Goal: Check status: Check status

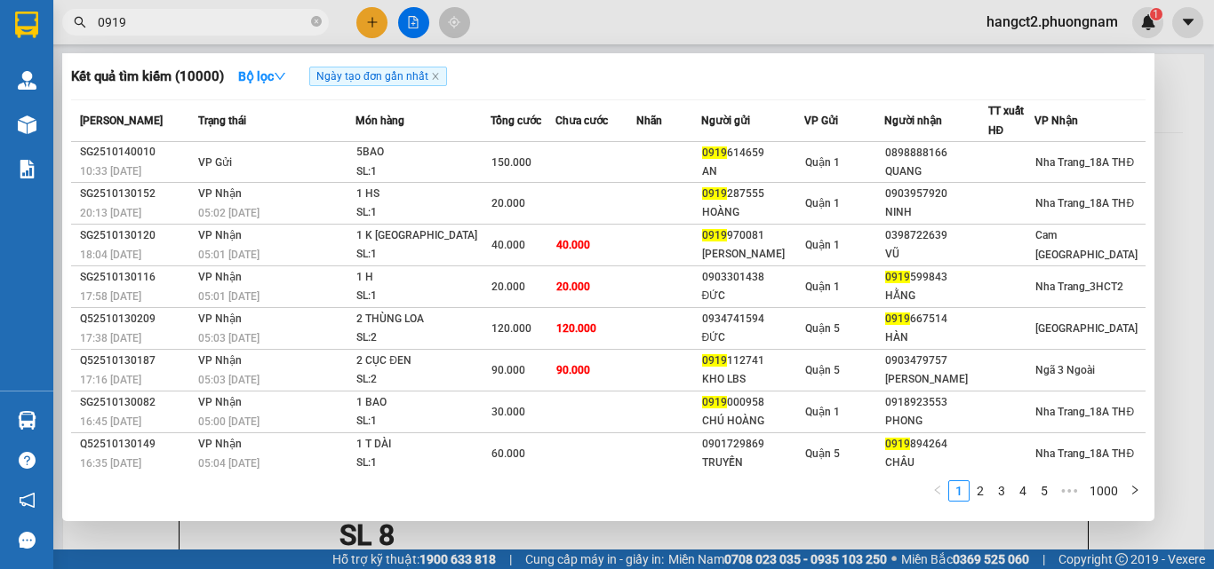
click at [310, 24] on span "0919" at bounding box center [195, 22] width 267 height 27
click at [316, 19] on icon "close-circle" at bounding box center [316, 21] width 11 height 11
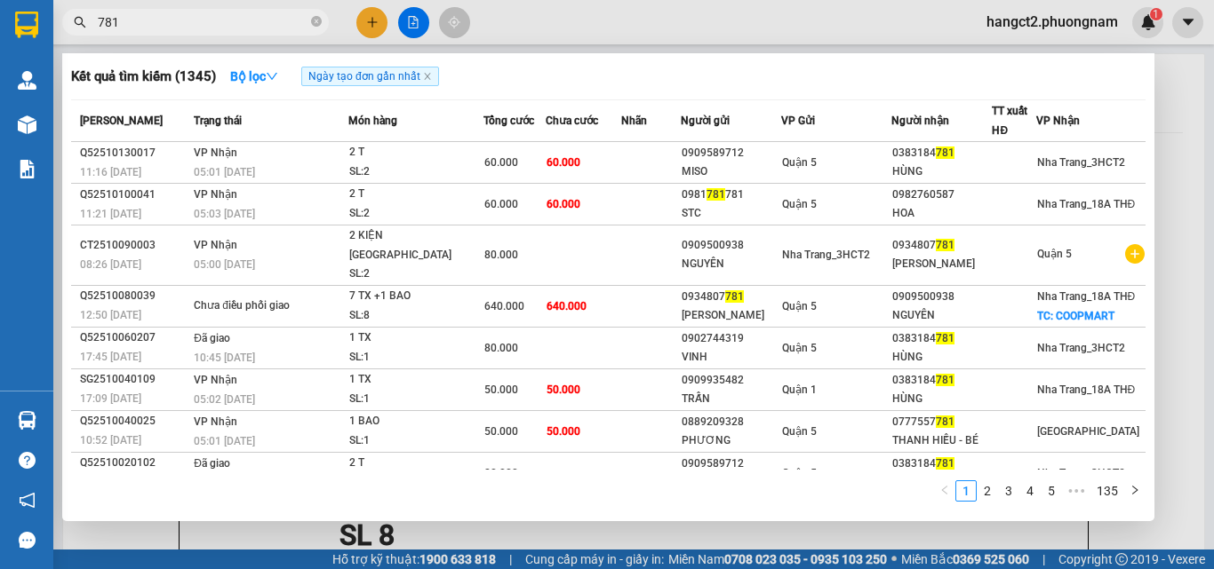
click at [260, 15] on input "781" at bounding box center [203, 22] width 210 height 20
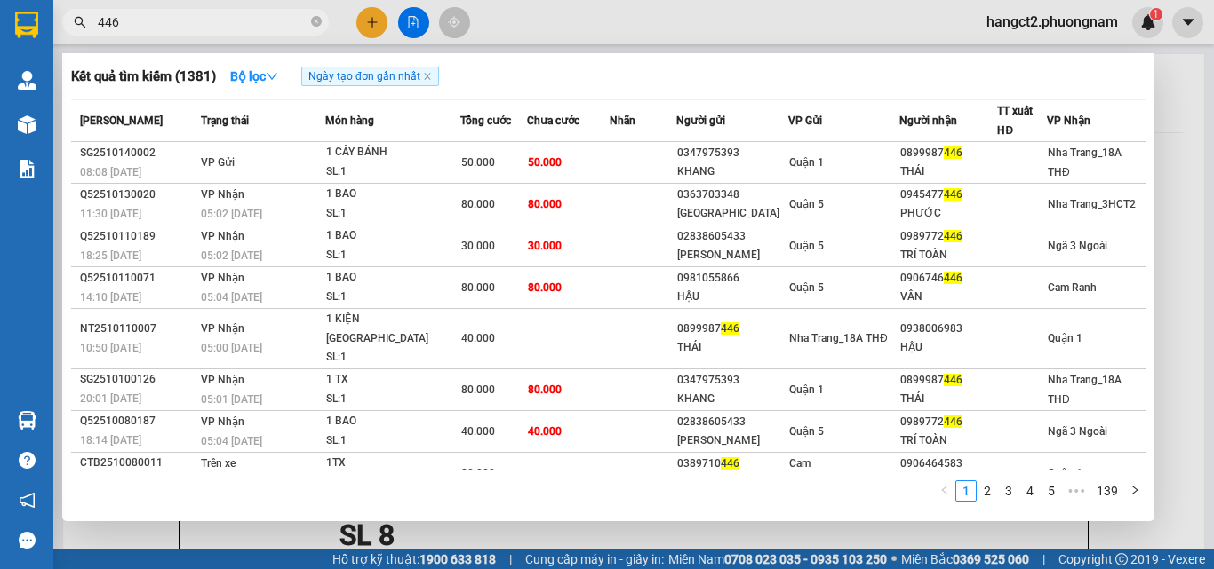
click at [211, 24] on input "446" at bounding box center [203, 22] width 210 height 20
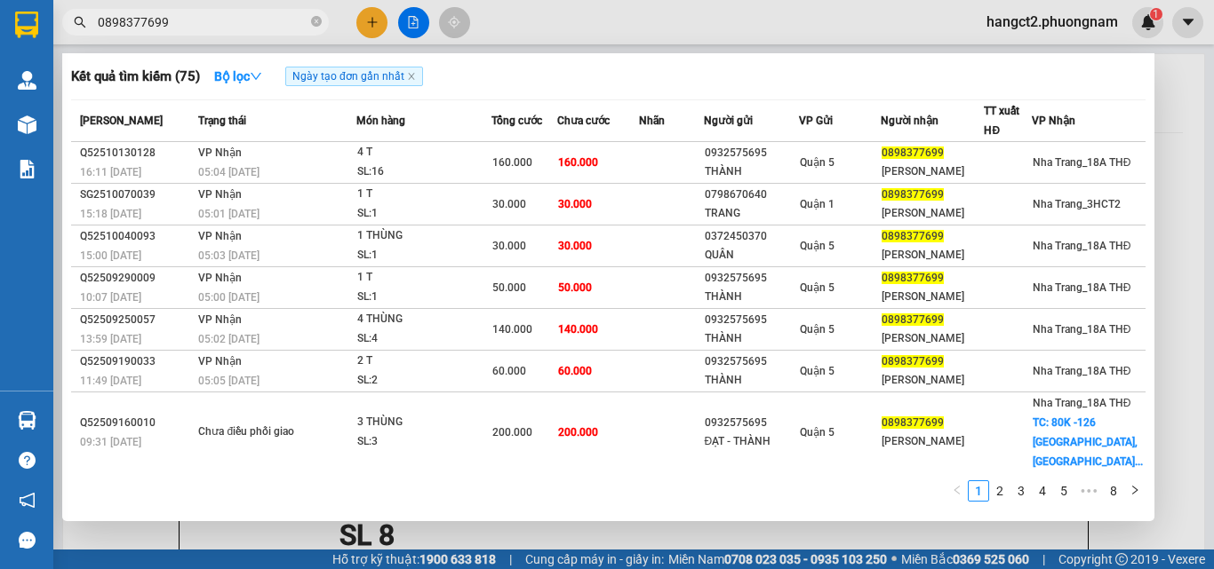
type input "0898377699"
click at [1163, 120] on div at bounding box center [607, 284] width 1214 height 569
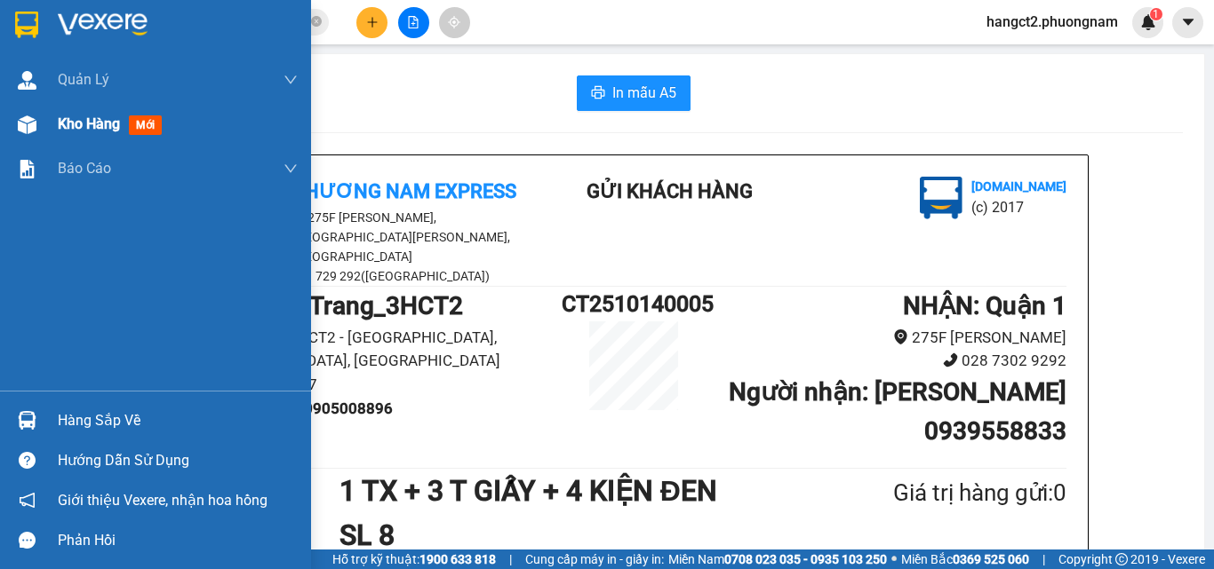
click at [64, 126] on span "Kho hàng" at bounding box center [89, 123] width 62 height 17
